Goal: Task Accomplishment & Management: Use online tool/utility

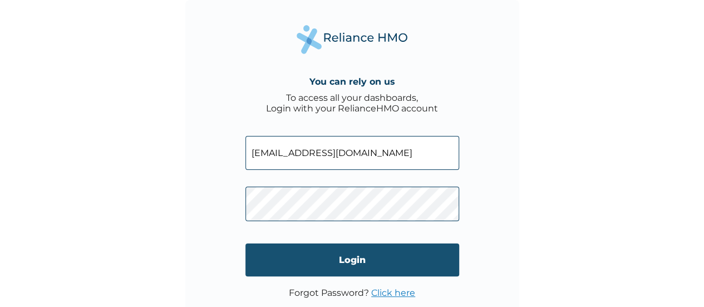
click at [279, 251] on input "Login" at bounding box center [352, 259] width 214 height 33
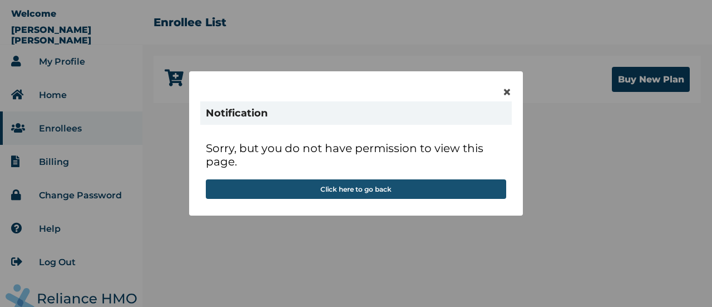
click at [358, 192] on button "Click here to go back" at bounding box center [356, 188] width 300 height 19
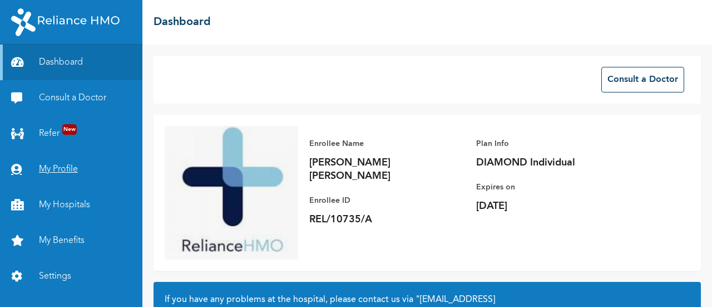
click at [60, 168] on link "My Profile" at bounding box center [71, 169] width 142 height 36
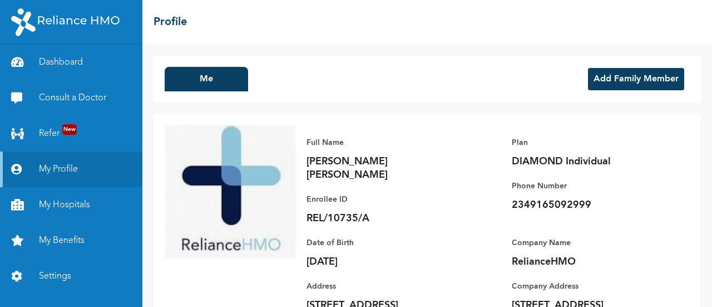
click at [619, 86] on button "Add Family Member" at bounding box center [636, 79] width 96 height 22
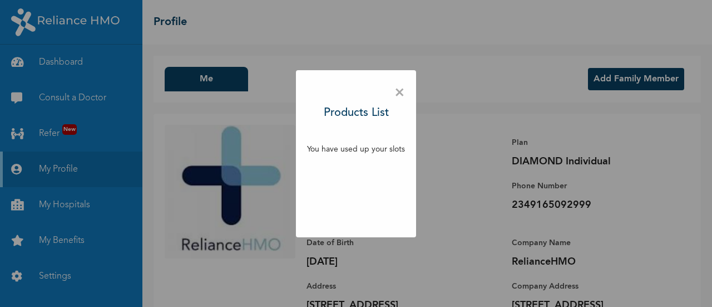
click at [398, 93] on span "×" at bounding box center [399, 92] width 11 height 23
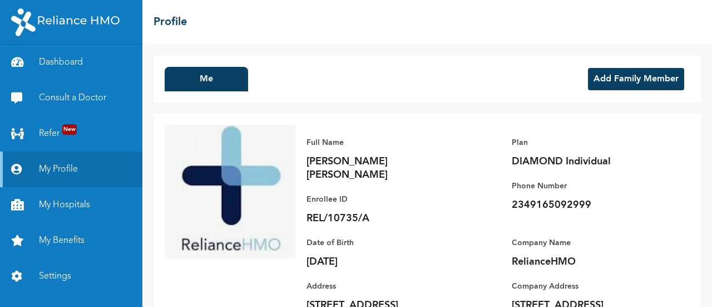
scroll to position [49, 0]
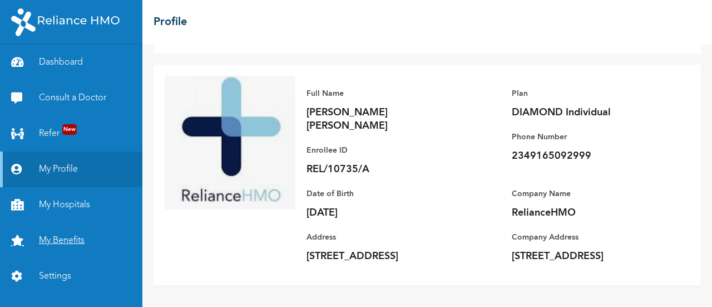
click at [67, 246] on link "My Benefits" at bounding box center [71, 241] width 142 height 36
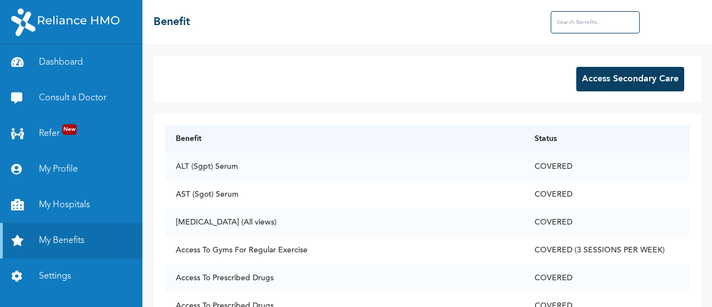
click at [633, 78] on button "Access Secondary Care" at bounding box center [630, 79] width 108 height 24
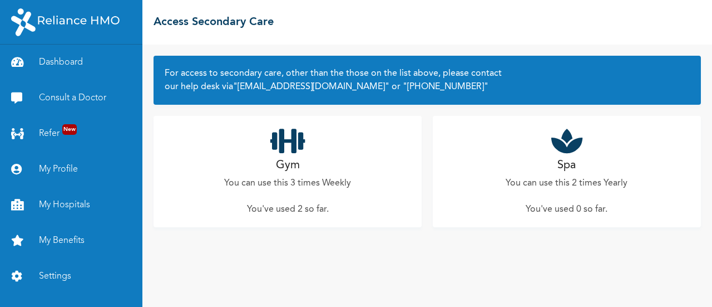
click at [300, 188] on p "You can use this 3 times Weekly" at bounding box center [287, 182] width 127 height 13
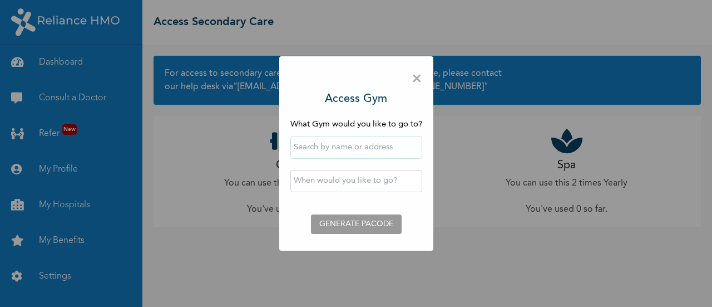
click at [416, 81] on span "×" at bounding box center [417, 78] width 11 height 23
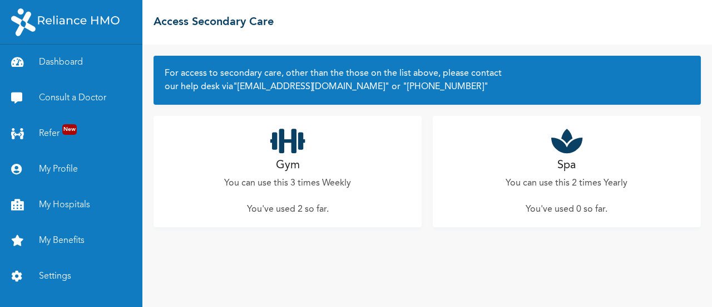
click at [310, 197] on div "Gym You can use this 3 times Weekly You've used 2 so far ." at bounding box center [288, 171] width 268 height 111
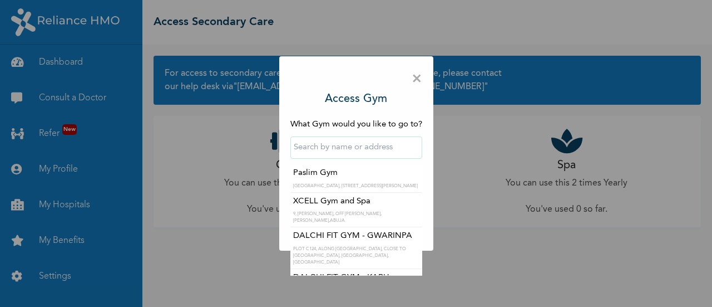
click at [345, 150] on input "text" at bounding box center [356, 147] width 132 height 22
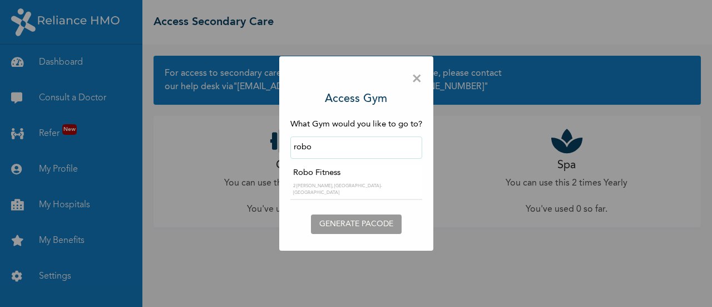
type input "Robo Fitness"
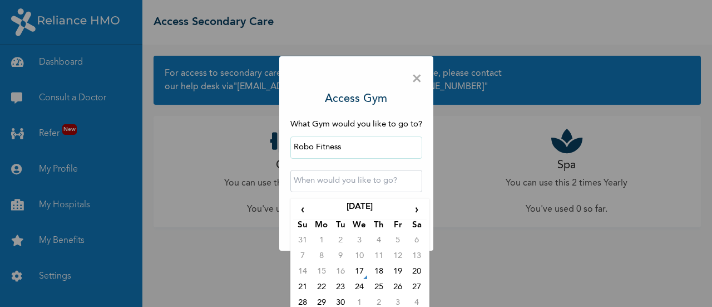
click at [334, 182] on input "text" at bounding box center [356, 181] width 132 height 22
click at [392, 272] on td "19" at bounding box center [397, 273] width 19 height 16
type input "2025-09-19 12:00 AM"
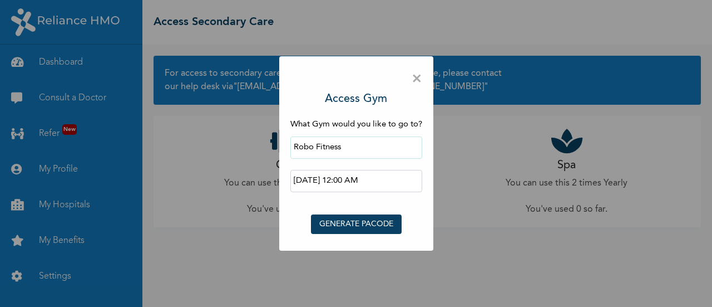
click at [360, 230] on button "GENERATE PACODE" at bounding box center [356, 223] width 91 height 19
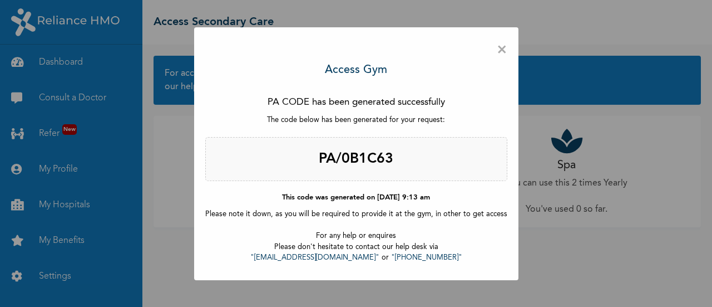
click at [353, 157] on h2 "PA/0B1C63" at bounding box center [356, 159] width 302 height 45
copy h2 "PA/0B1C63"
click at [500, 50] on span "×" at bounding box center [502, 49] width 11 height 23
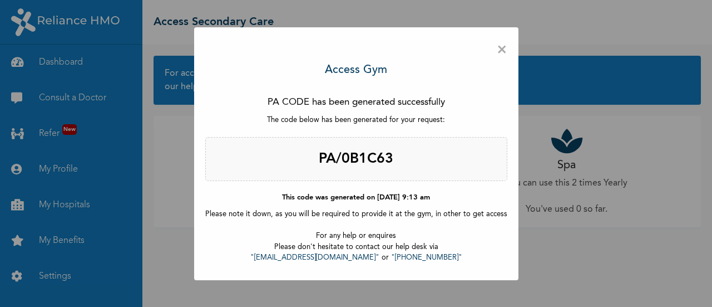
click at [497, 47] on span "×" at bounding box center [502, 49] width 11 height 23
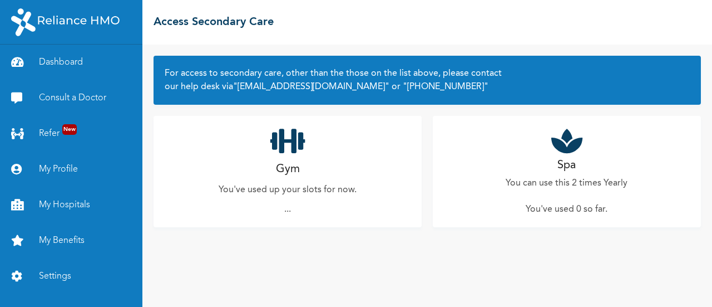
click at [287, 211] on p "..." at bounding box center [287, 208] width 7 height 13
click at [68, 99] on link "Consult a Doctor" at bounding box center [71, 98] width 142 height 36
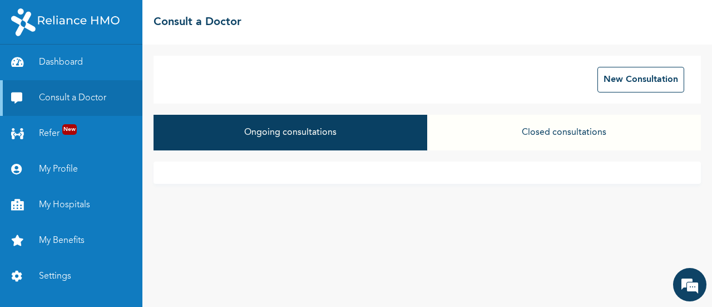
click at [565, 145] on button "Closed consultations" at bounding box center [564, 133] width 274 height 36
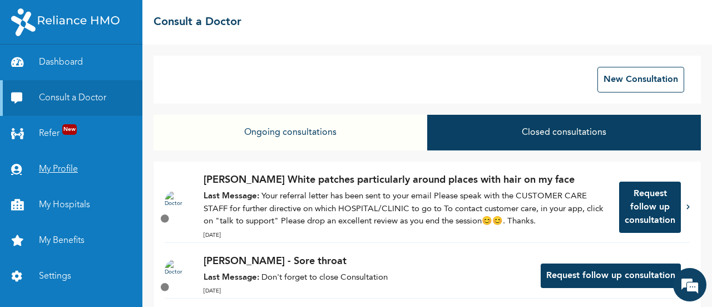
click at [53, 166] on link "My Profile" at bounding box center [71, 169] width 142 height 36
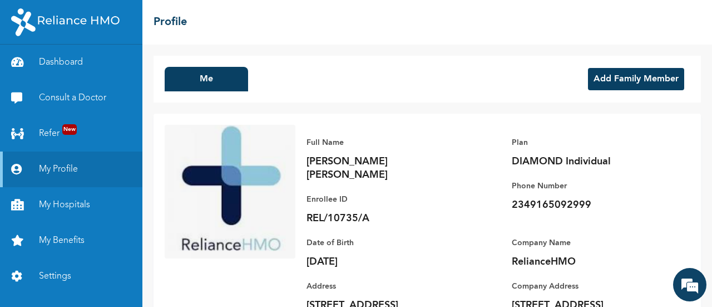
scroll to position [49, 0]
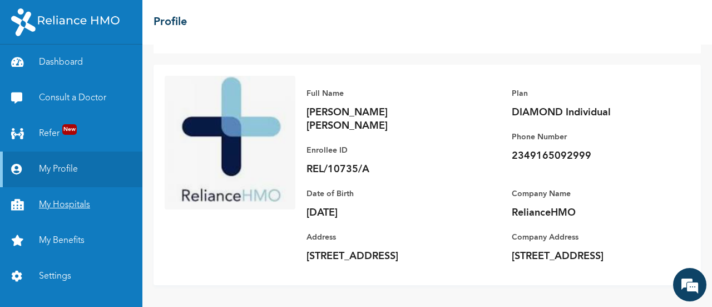
click at [71, 201] on link "My Hospitals" at bounding box center [71, 205] width 142 height 36
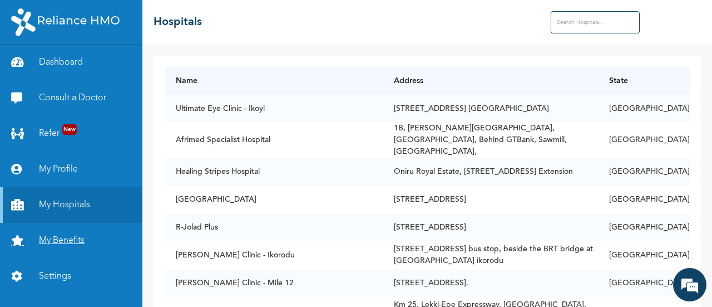
click at [58, 242] on link "My Benefits" at bounding box center [71, 241] width 142 height 36
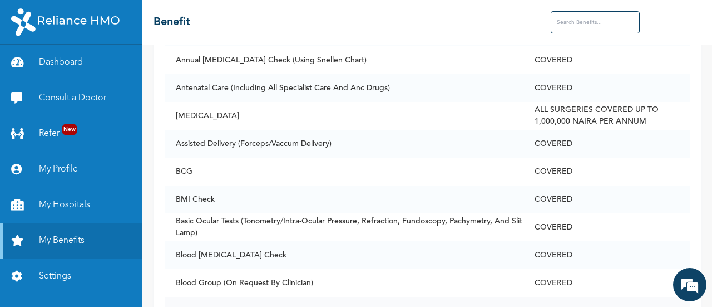
scroll to position [418, 0]
click at [575, 28] on input "text" at bounding box center [595, 22] width 89 height 22
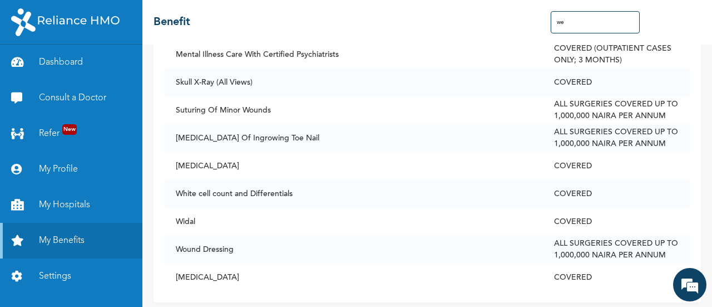
scroll to position [0, 0]
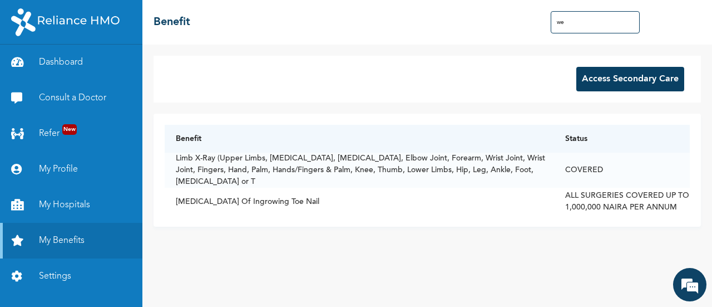
type input "w"
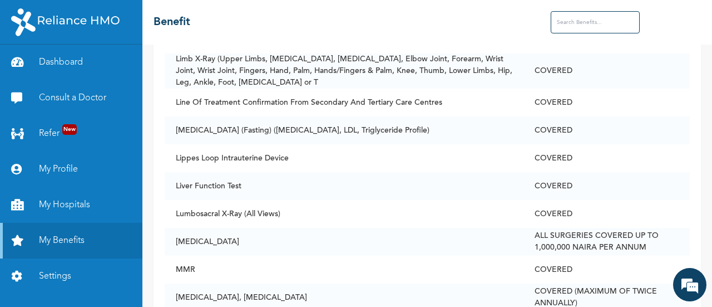
scroll to position [2654, 0]
